Goal: Find specific page/section: Find specific page/section

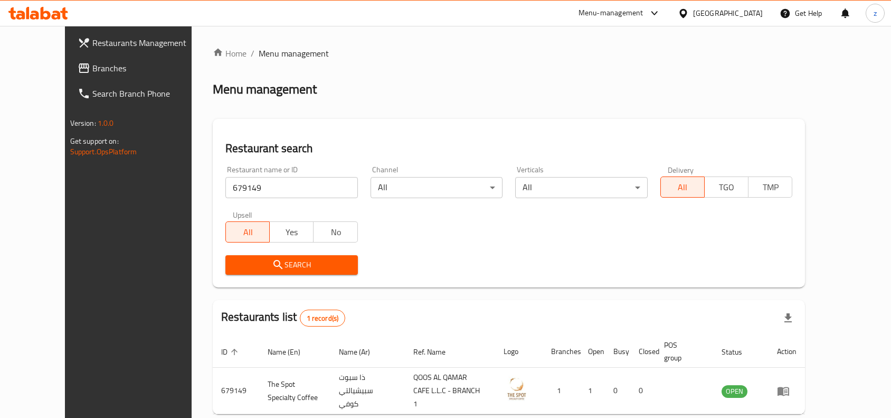
scroll to position [45, 0]
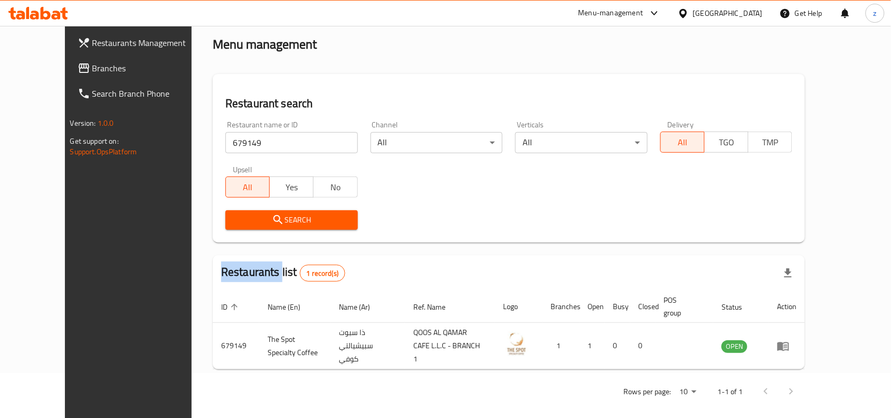
click at [92, 63] on span "Branches" at bounding box center [148, 68] width 113 height 13
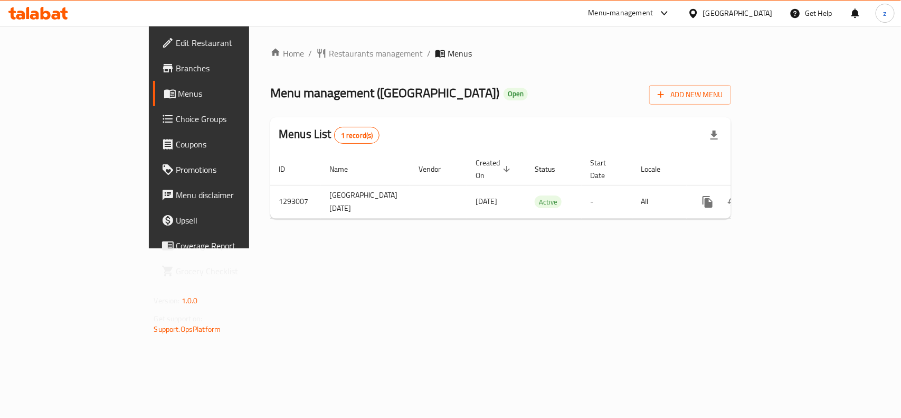
click at [329, 54] on span "Restaurants management" at bounding box center [376, 53] width 94 height 13
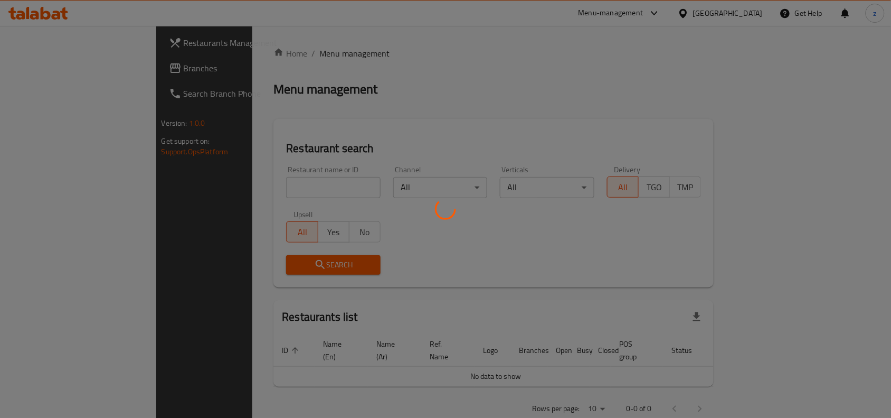
click at [270, 183] on div at bounding box center [445, 209] width 891 height 418
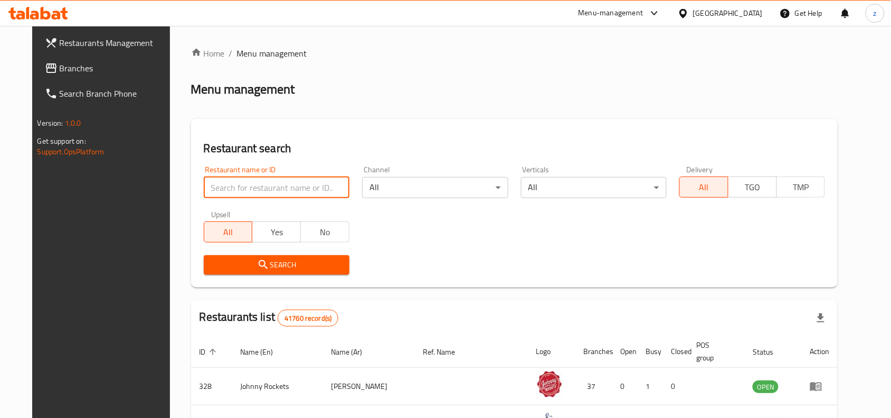
click at [270, 183] on input "search" at bounding box center [277, 187] width 146 height 21
paste input "699322"
type input "699322"
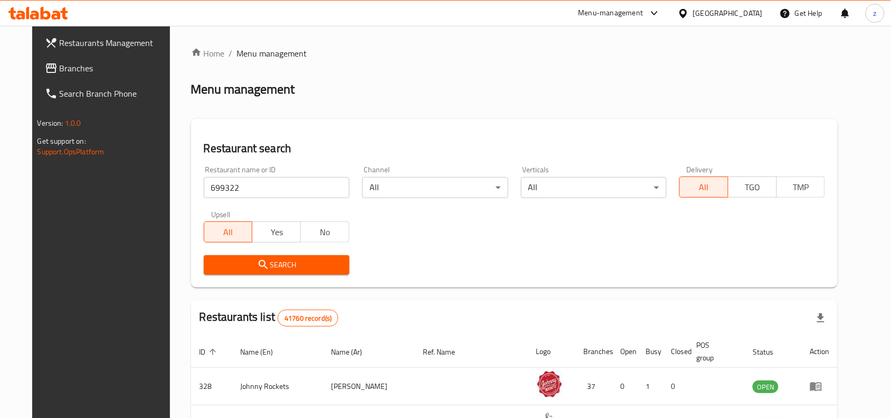
click at [281, 260] on span "Search" at bounding box center [276, 264] width 129 height 13
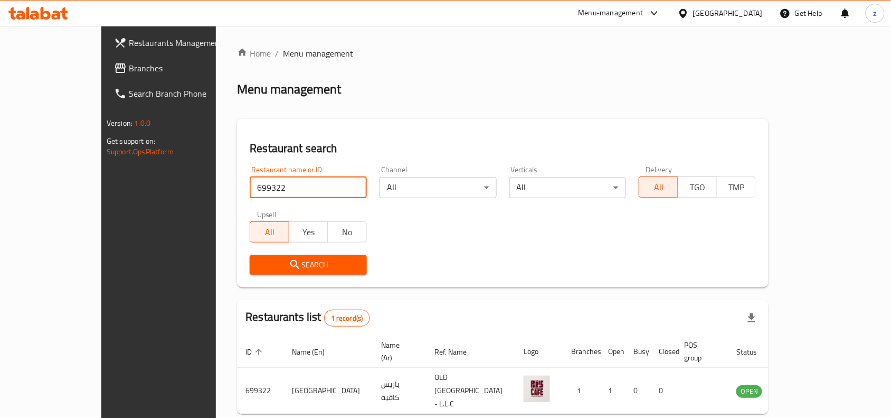
click at [250, 187] on input "699322" at bounding box center [308, 187] width 117 height 21
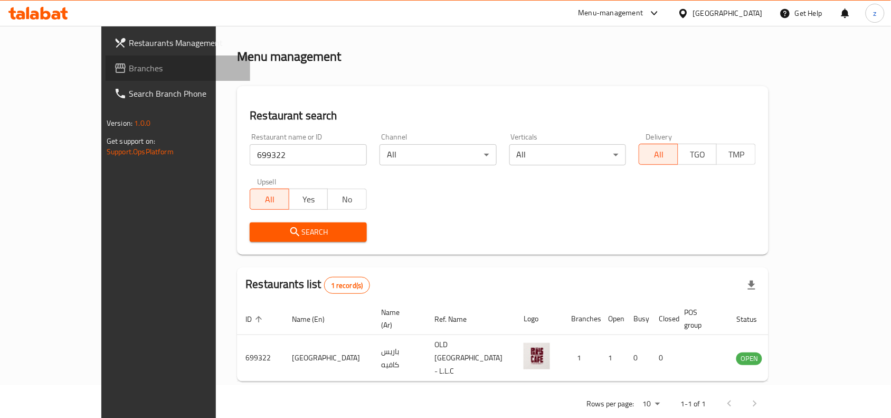
click at [129, 69] on span "Branches" at bounding box center [185, 68] width 113 height 13
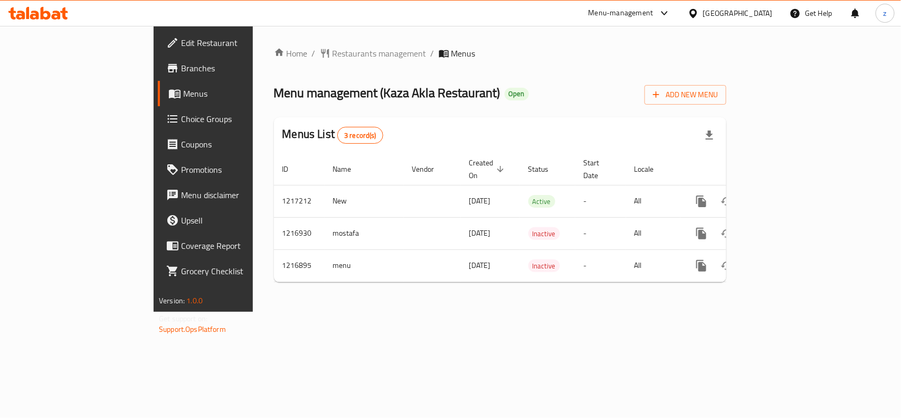
click at [333, 54] on span "Restaurants management" at bounding box center [380, 53] width 94 height 13
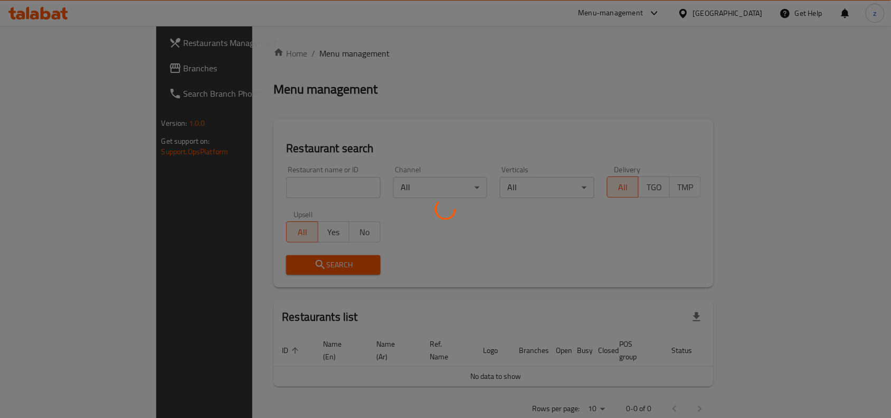
click at [247, 185] on div at bounding box center [445, 209] width 891 height 418
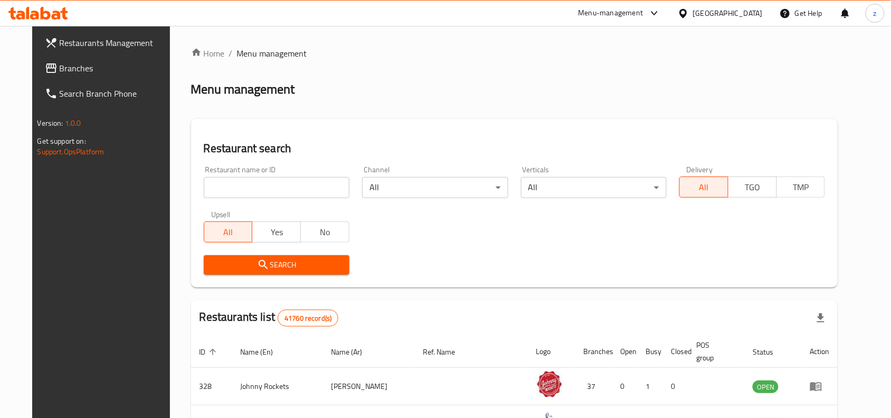
click at [247, 185] on input "search" at bounding box center [277, 187] width 146 height 21
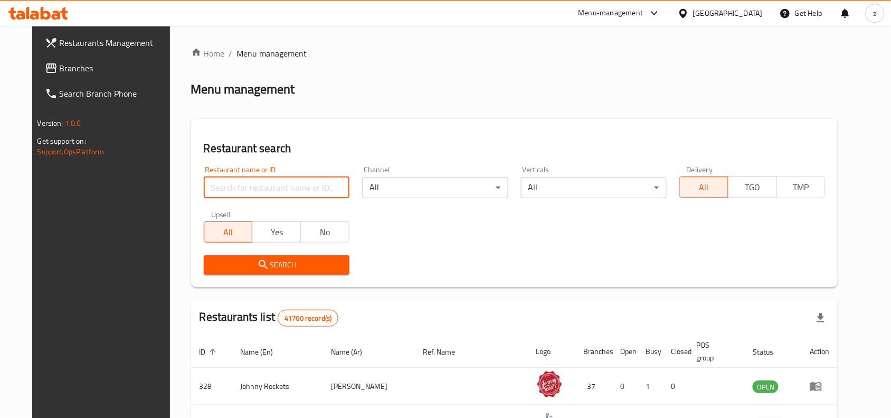
paste input "672544"
type input "672544"
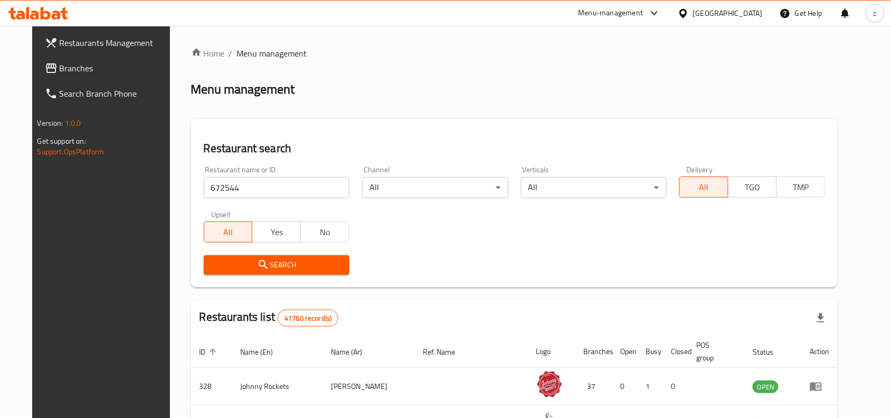
click at [276, 262] on span "Search" at bounding box center [276, 264] width 129 height 13
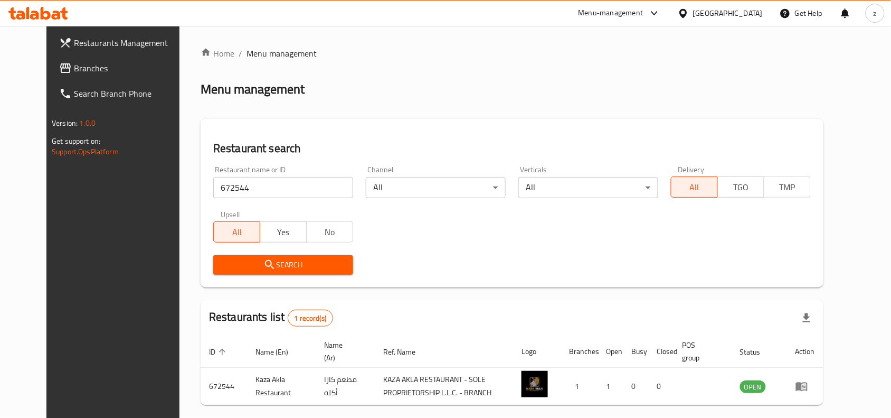
scroll to position [45, 0]
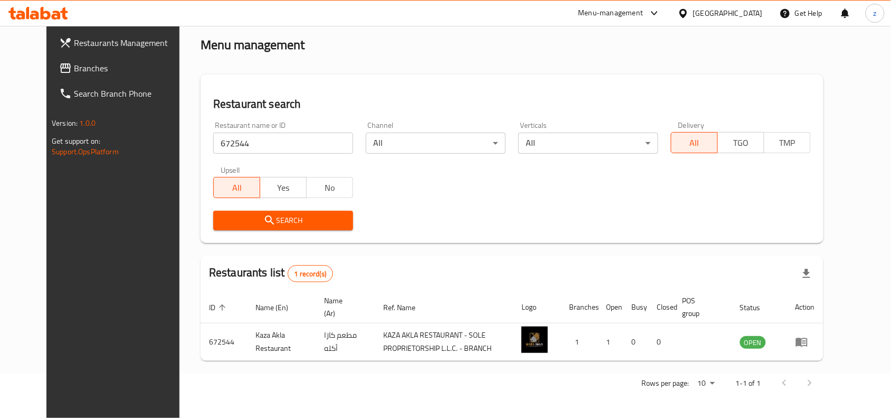
click at [74, 66] on span "Branches" at bounding box center [130, 68] width 113 height 13
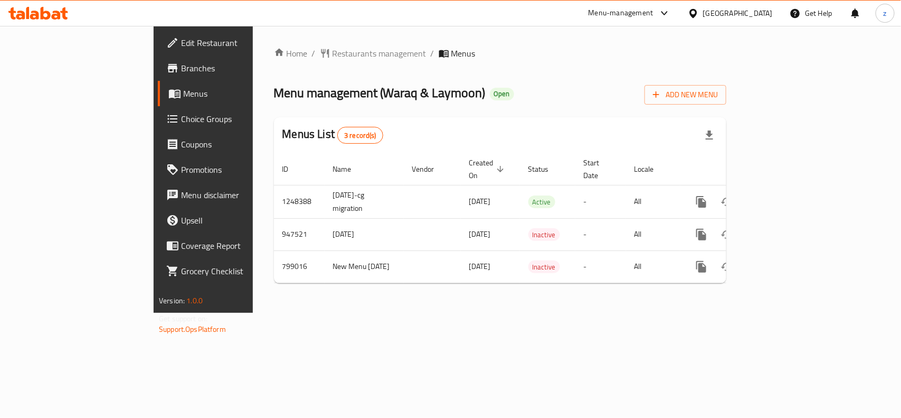
click at [333, 56] on span "Restaurants management" at bounding box center [380, 53] width 94 height 13
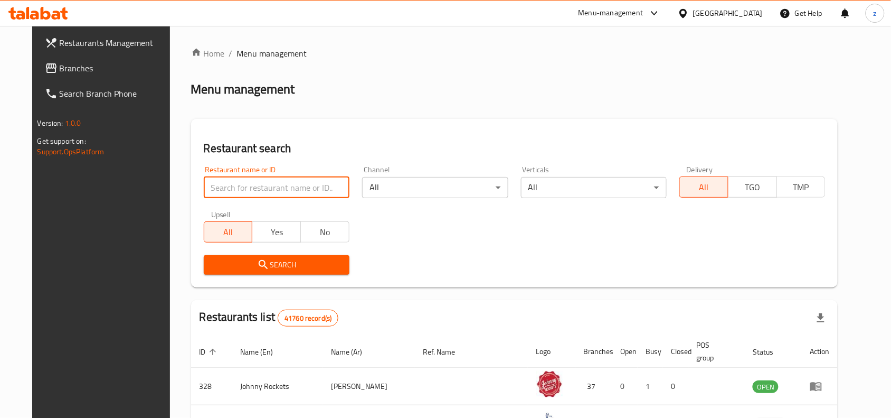
click at [259, 188] on input "search" at bounding box center [277, 187] width 146 height 21
paste input "24776"
type input "24776"
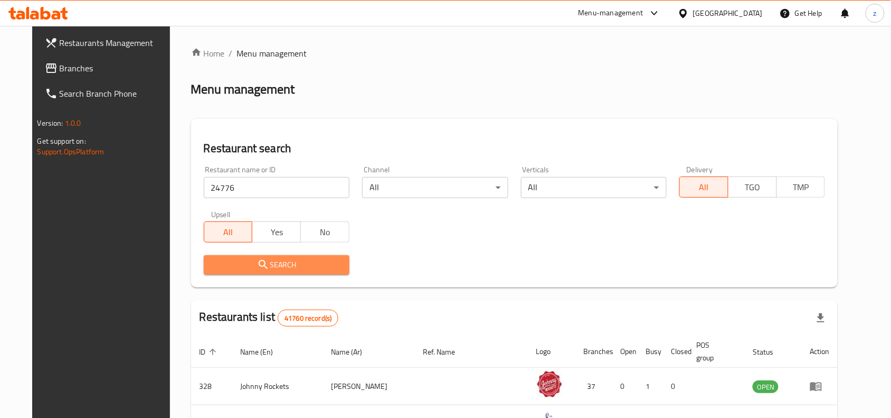
click at [271, 265] on span "Search" at bounding box center [276, 264] width 129 height 13
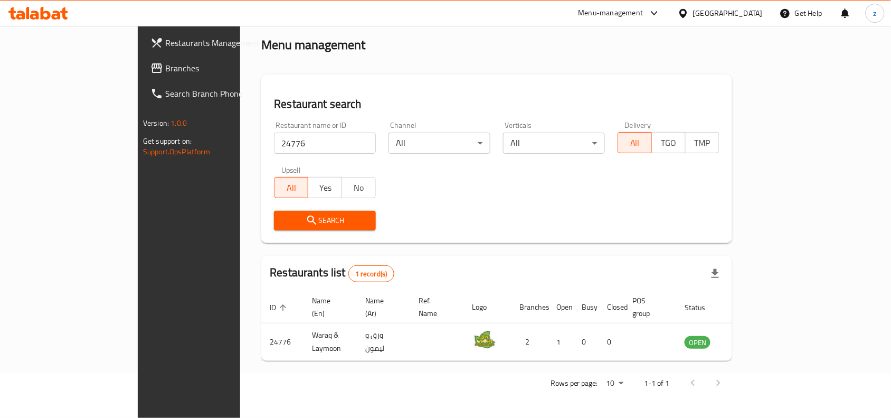
scroll to position [33, 0]
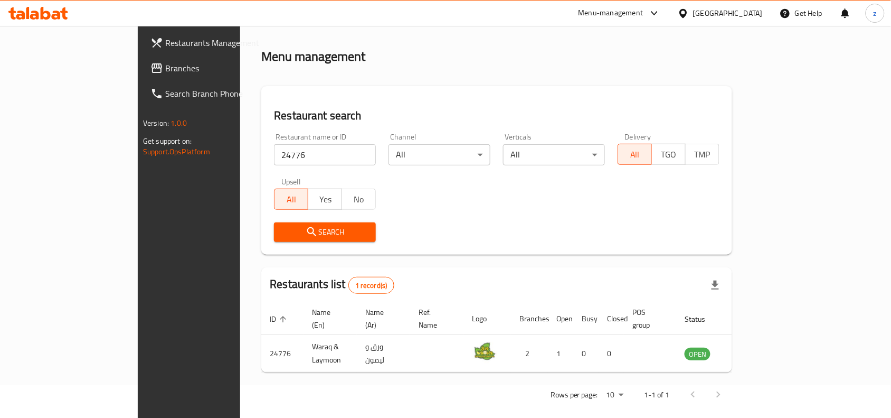
click at [165, 66] on span "Branches" at bounding box center [221, 68] width 113 height 13
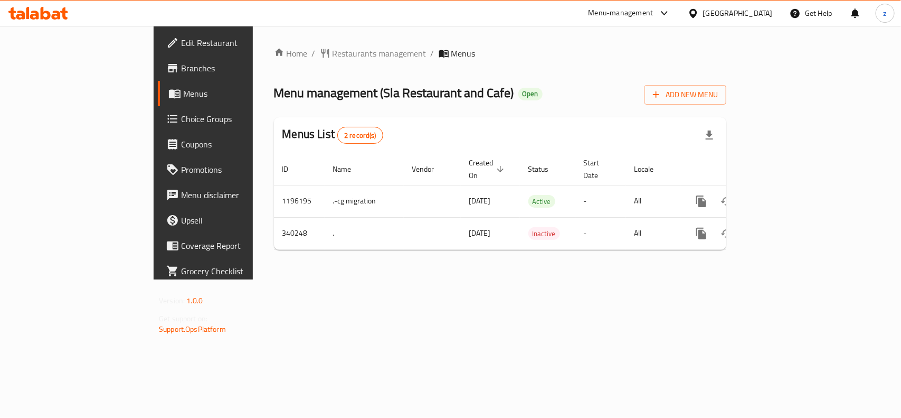
click at [333, 55] on span "Restaurants management" at bounding box center [380, 53] width 94 height 13
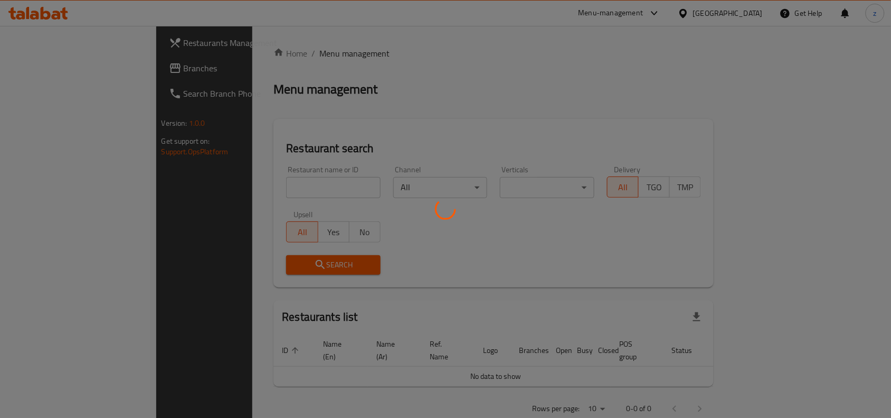
click at [267, 186] on div at bounding box center [445, 209] width 891 height 418
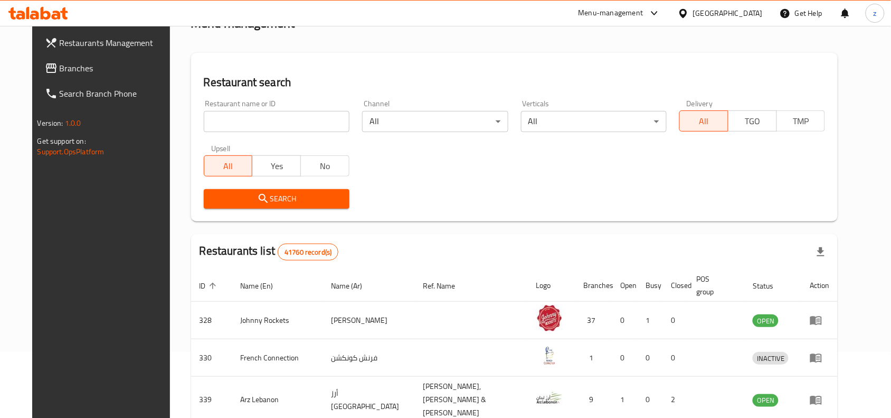
click at [480, 220] on div "Restaurant search Restaurant name or ID Restaurant name or ID Channel All ​ Ver…" at bounding box center [514, 137] width 647 height 168
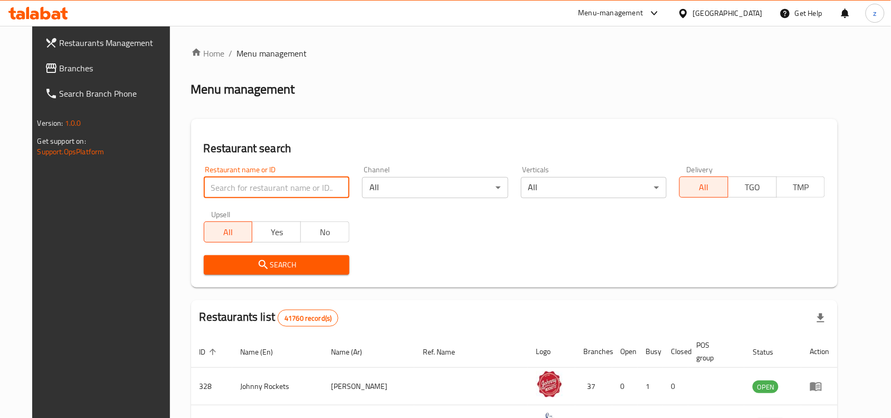
click at [264, 181] on input "search" at bounding box center [277, 187] width 146 height 21
click at [45, 74] on span at bounding box center [52, 68] width 15 height 13
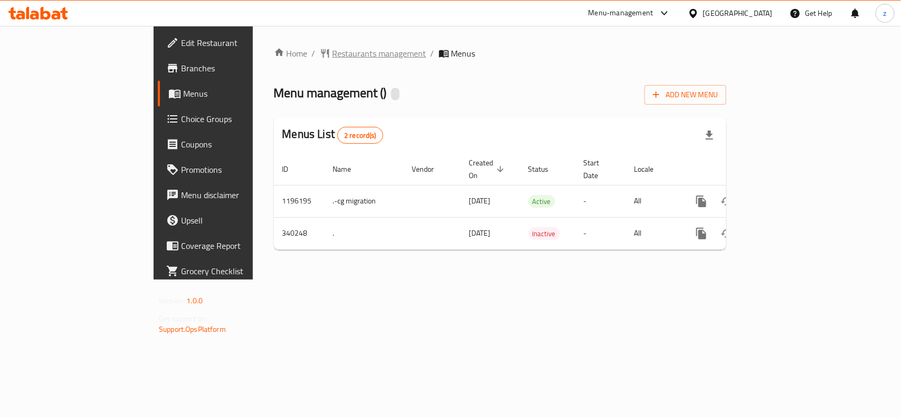
click at [333, 59] on span "Restaurants management" at bounding box center [380, 53] width 94 height 13
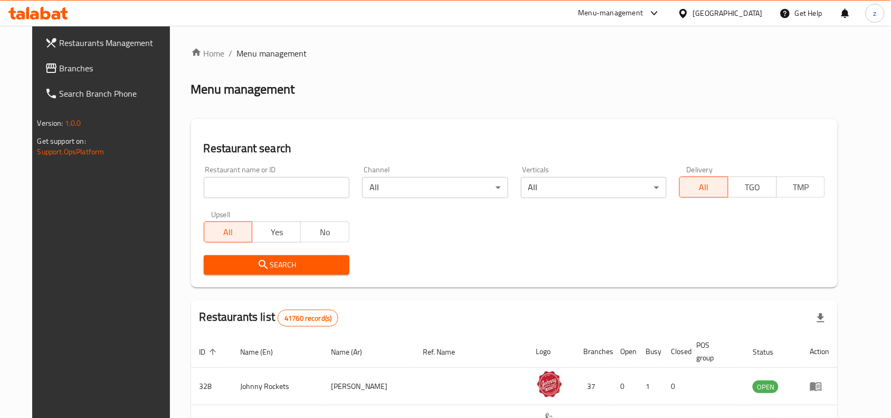
click at [240, 185] on input "search" at bounding box center [277, 187] width 146 height 21
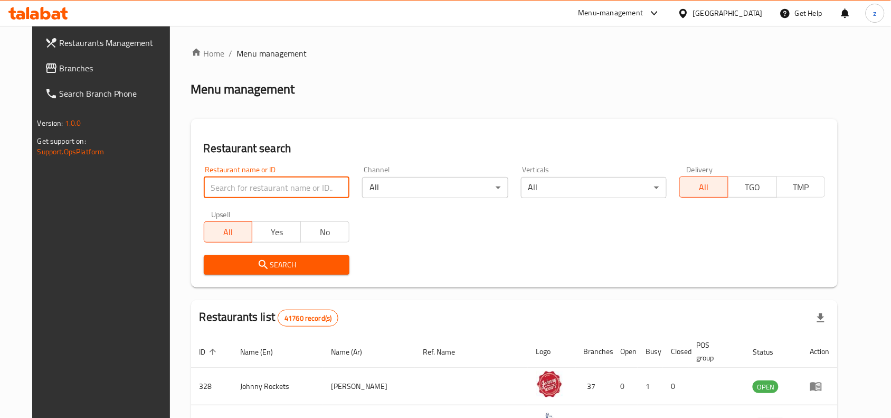
paste input "630195"
type input "630195"
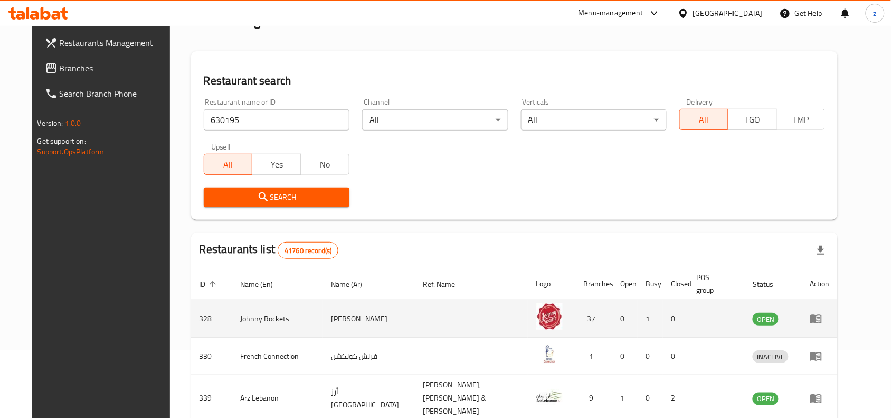
scroll to position [132, 0]
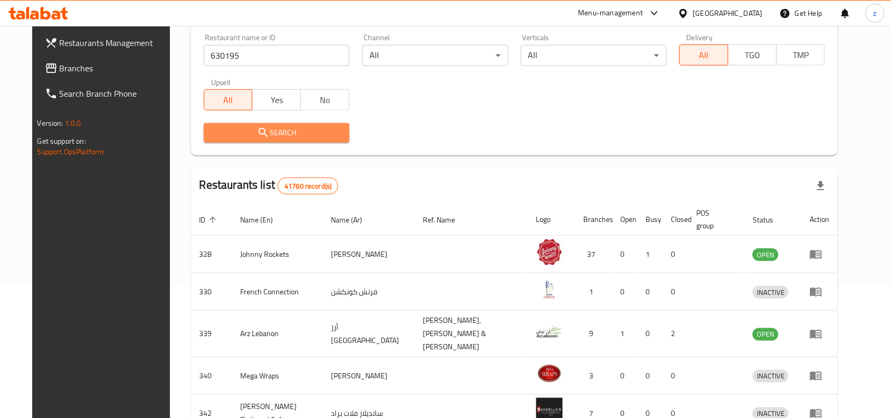
click at [286, 131] on span "Search" at bounding box center [276, 132] width 129 height 13
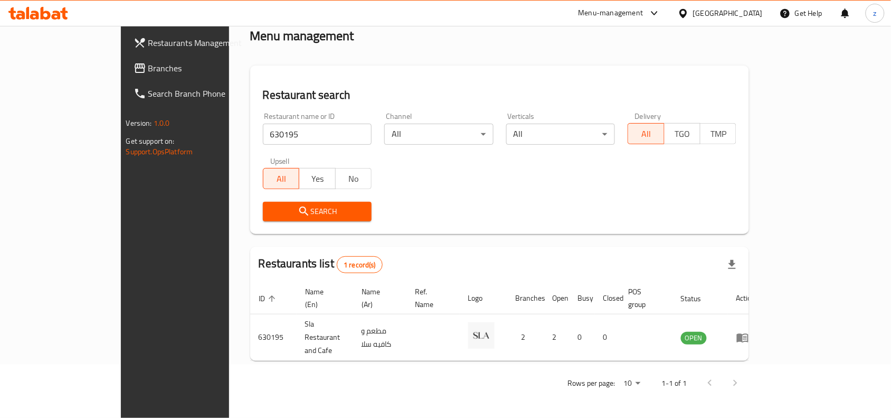
scroll to position [33, 0]
